Goal: Task Accomplishment & Management: Manage account settings

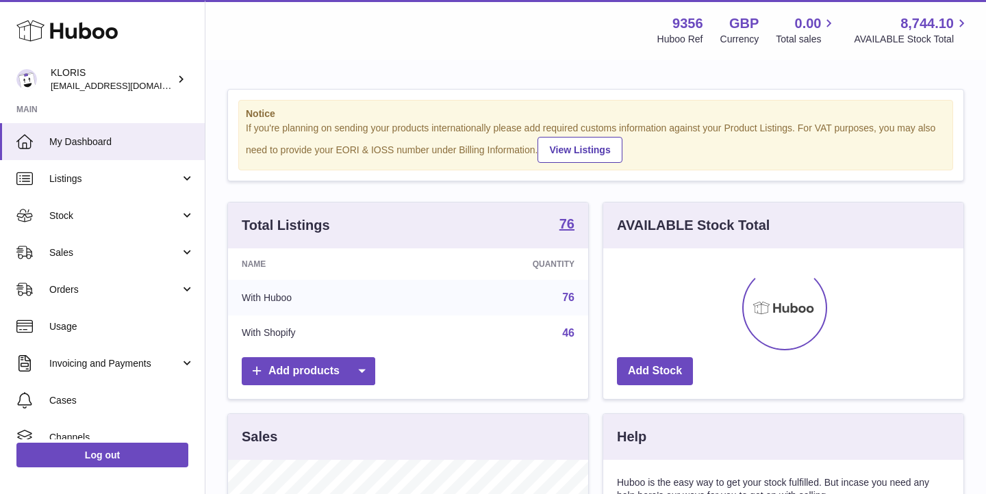
scroll to position [214, 360]
click at [127, 266] on link "Sales" at bounding box center [102, 252] width 205 height 37
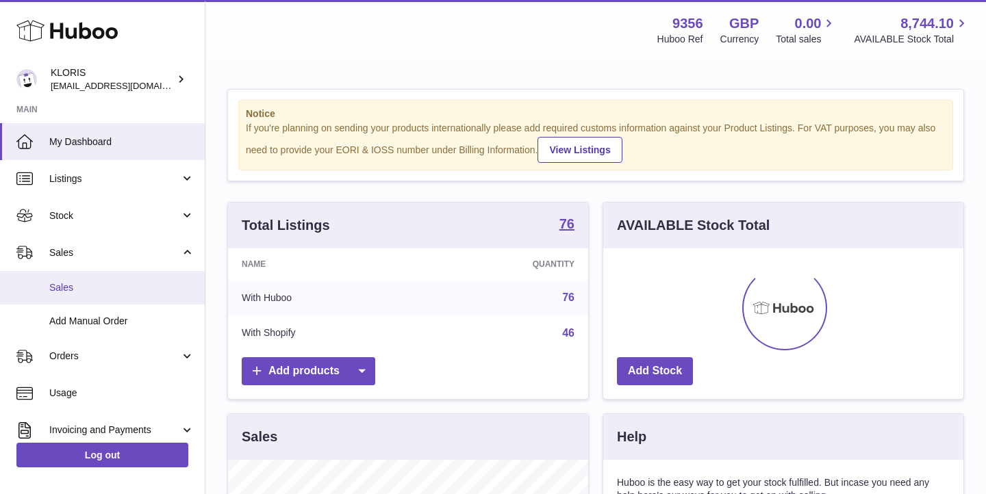
click at [120, 285] on span "Sales" at bounding box center [121, 287] width 145 height 13
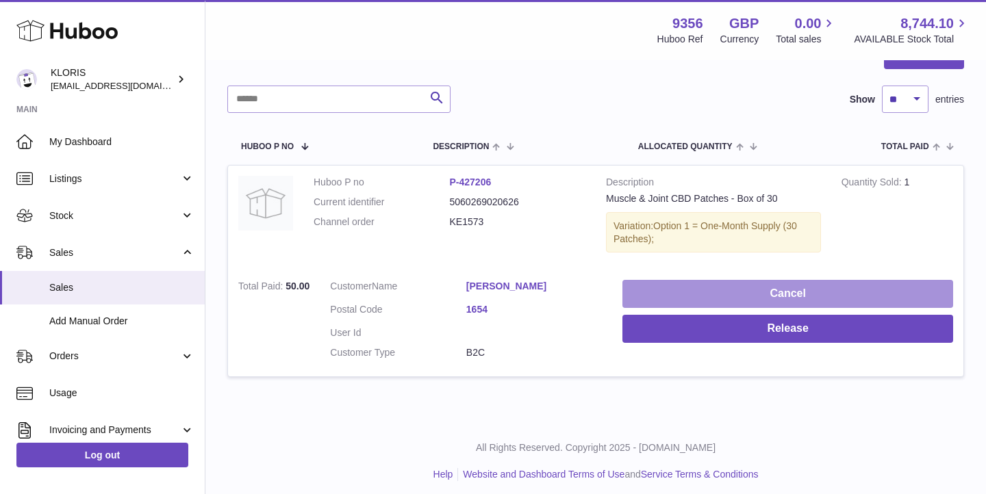
scroll to position [157, 0]
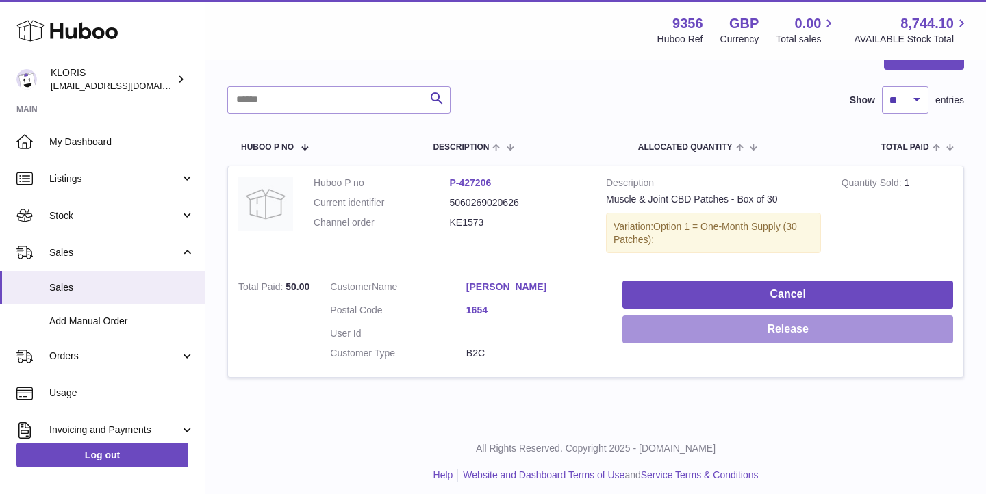
click at [701, 326] on button "Release" at bounding box center [787, 330] width 331 height 28
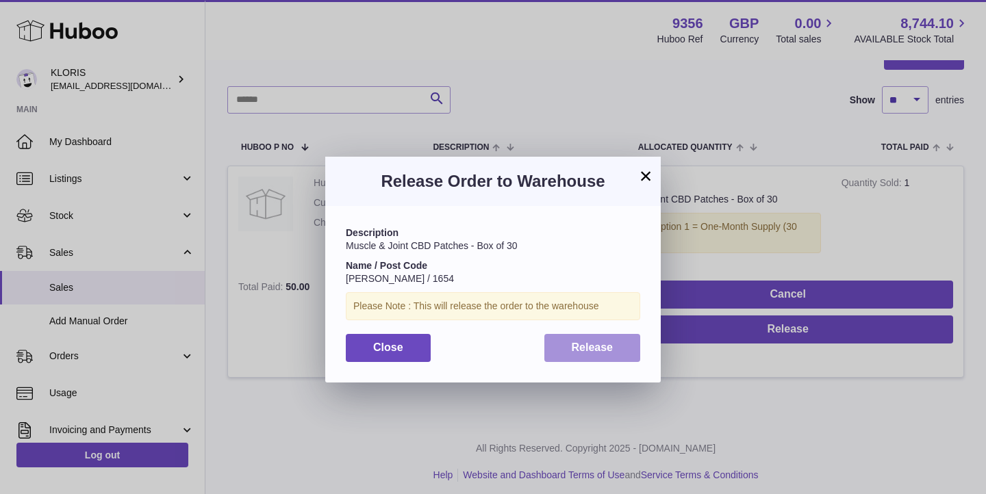
click at [589, 348] on span "Release" at bounding box center [593, 348] width 42 height 12
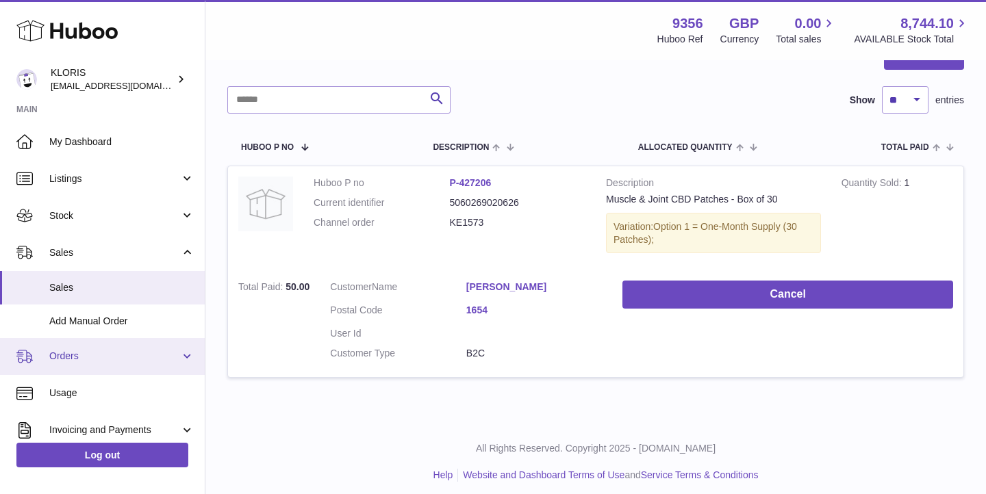
click at [95, 354] on span "Orders" at bounding box center [114, 356] width 131 height 13
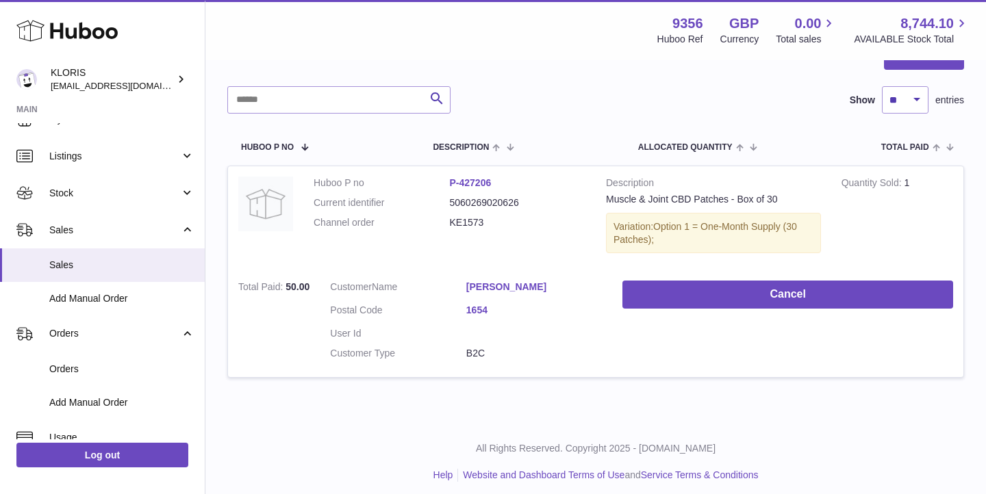
scroll to position [22, 0]
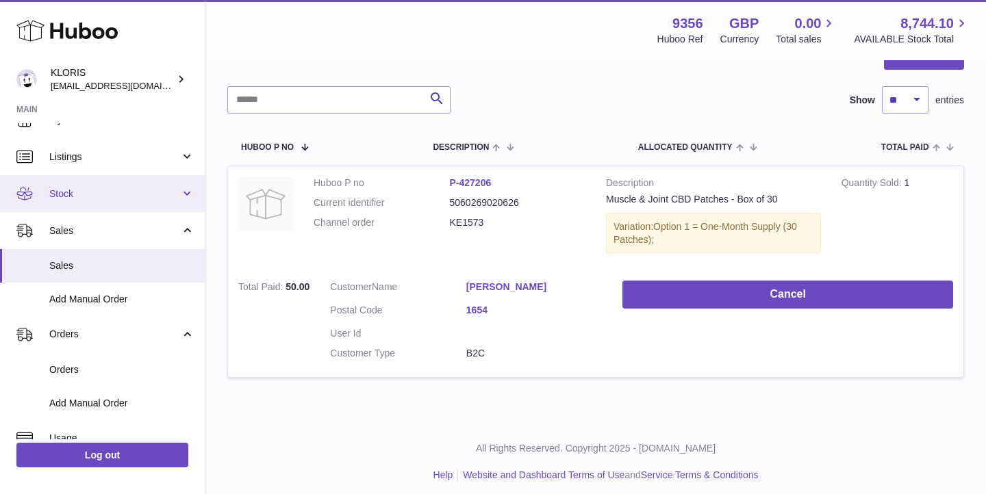
click at [110, 192] on span "Stock" at bounding box center [114, 194] width 131 height 13
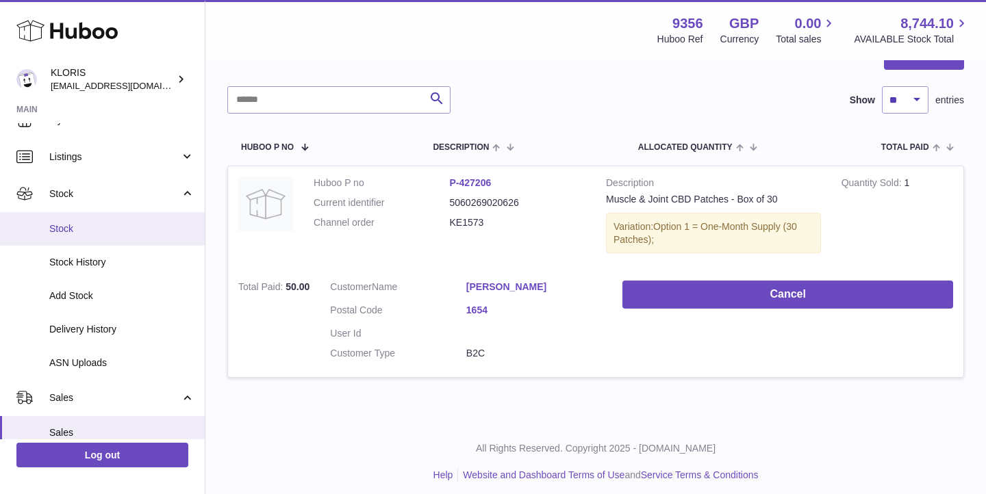
click at [118, 233] on link "Stock" at bounding box center [102, 229] width 205 height 34
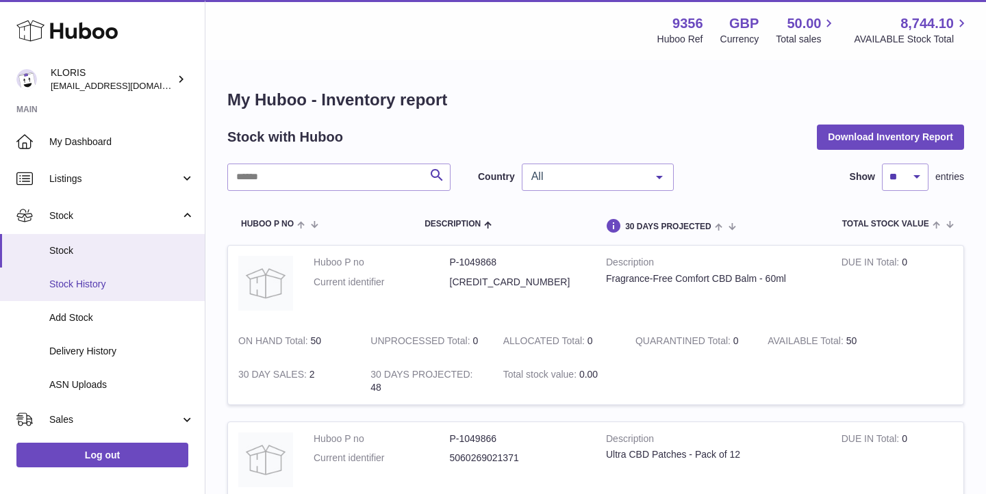
click at [105, 278] on span "Stock History" at bounding box center [121, 284] width 145 height 13
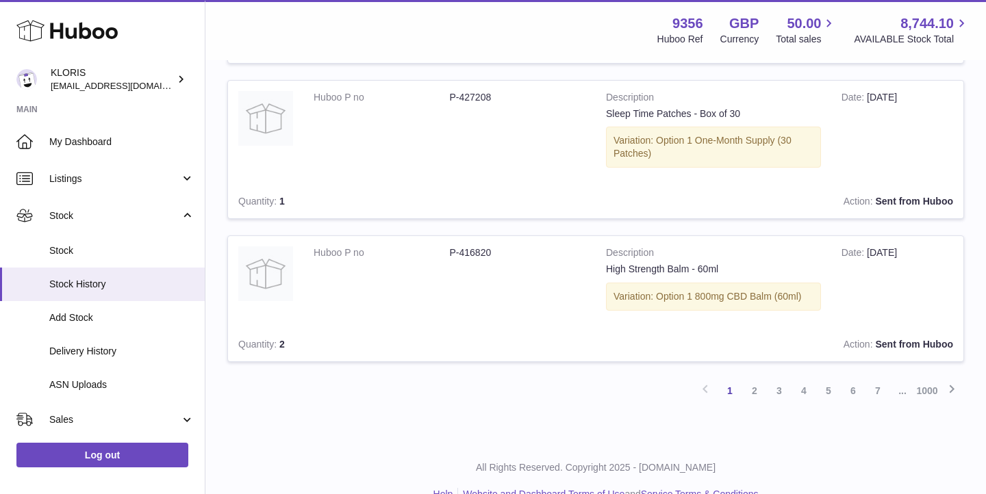
scroll to position [1253, 0]
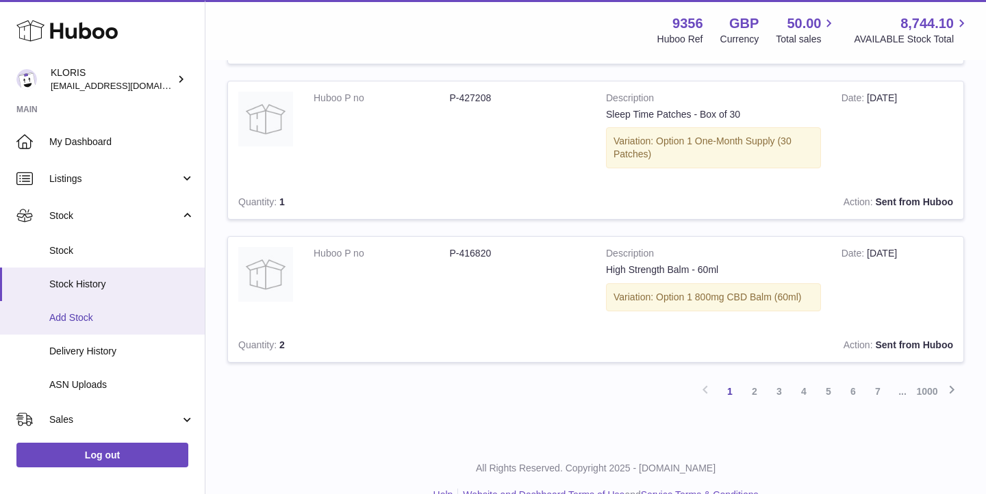
click at [99, 313] on span "Add Stock" at bounding box center [121, 317] width 145 height 13
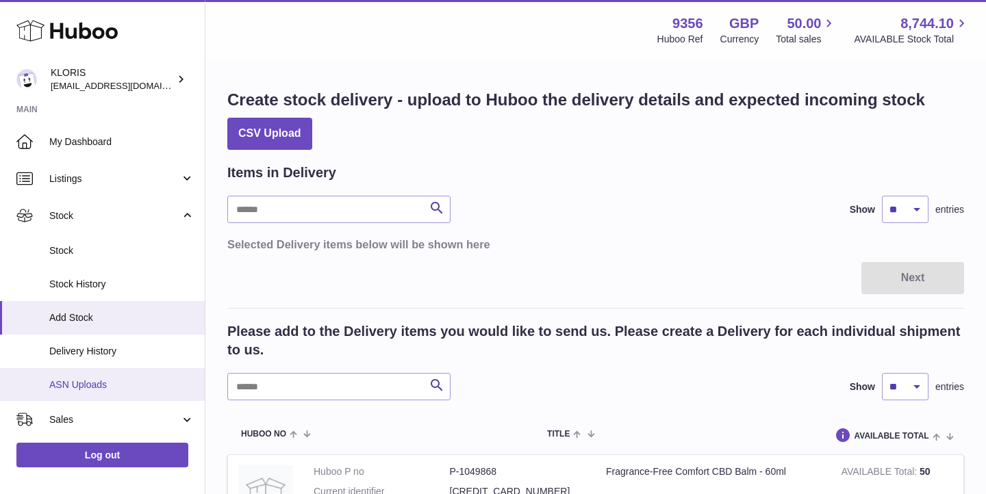
click at [66, 379] on span "ASN Uploads" at bounding box center [121, 385] width 145 height 13
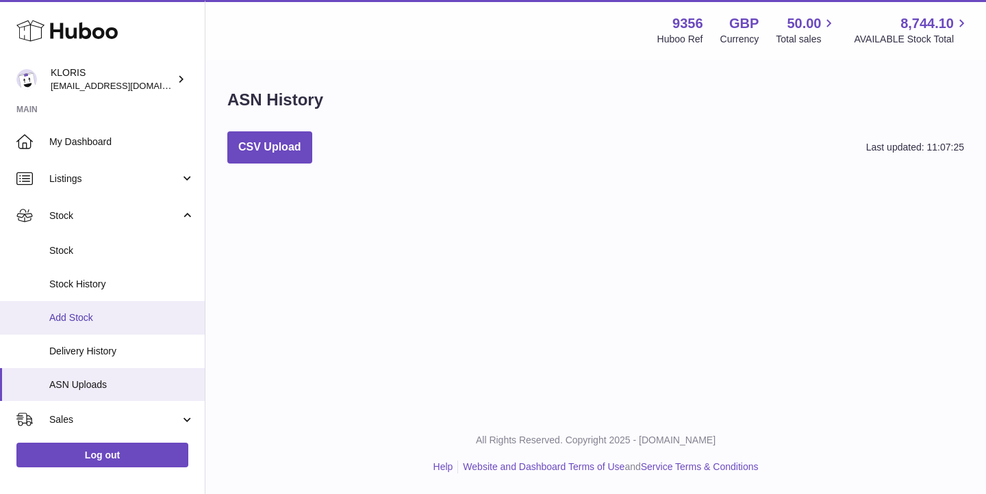
click at [158, 311] on span "Add Stock" at bounding box center [121, 317] width 145 height 13
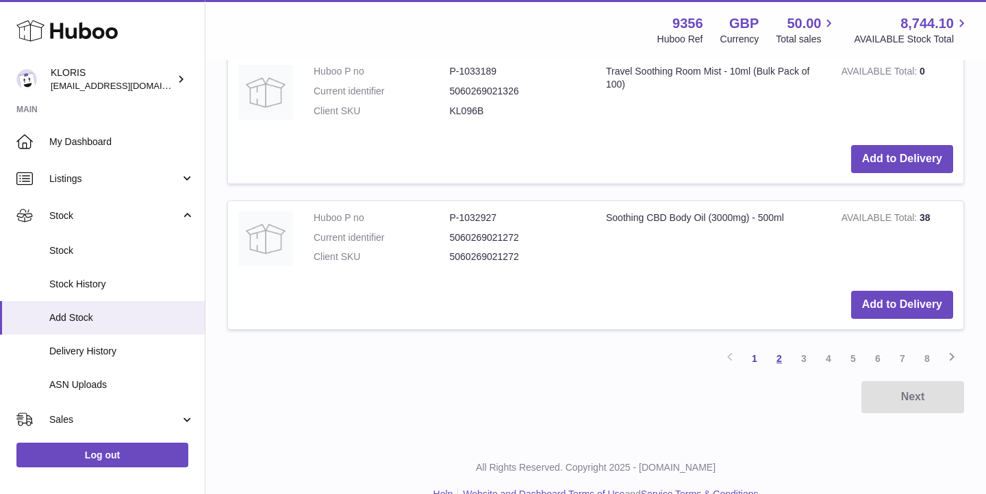
click at [780, 346] on link "2" at bounding box center [779, 358] width 25 height 25
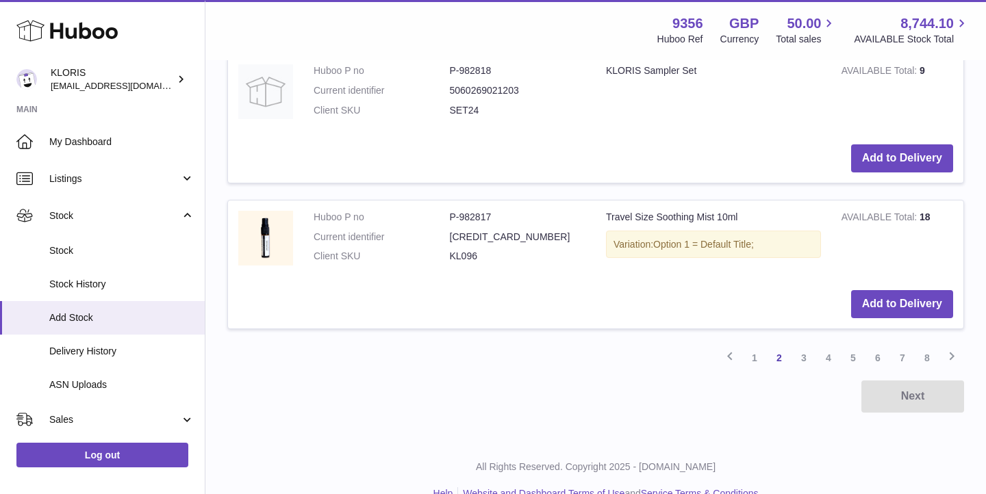
scroll to position [1569, 0]
click at [810, 346] on link "3" at bounding box center [803, 358] width 25 height 25
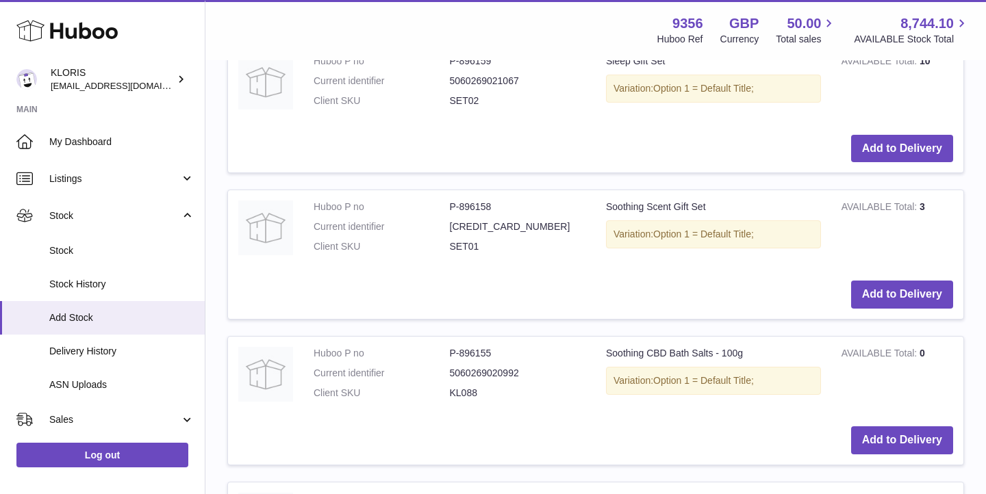
scroll to position [1569, 0]
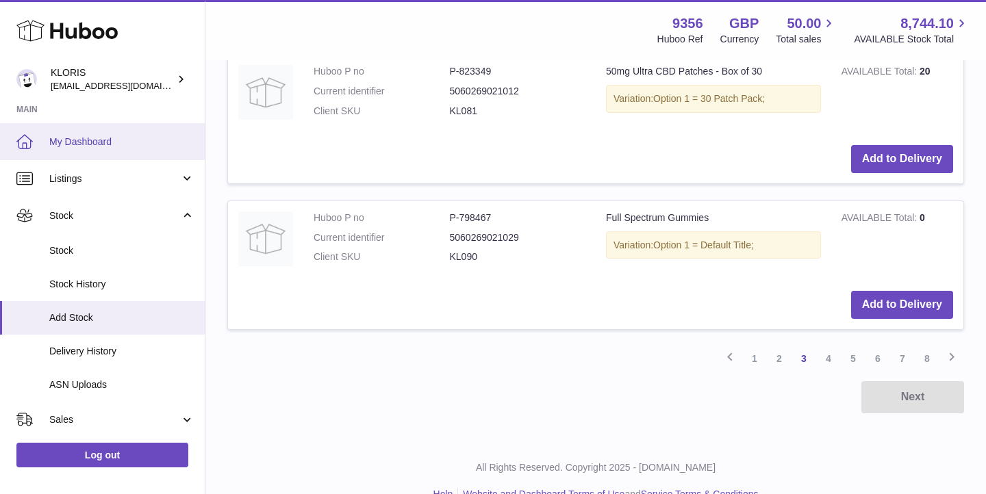
click at [97, 149] on link "My Dashboard" at bounding box center [102, 141] width 205 height 37
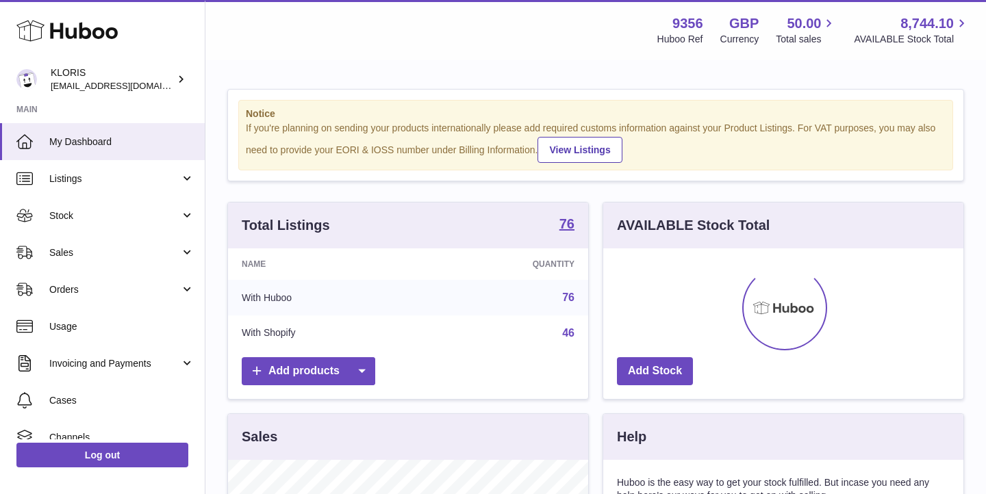
scroll to position [214, 360]
